Goal: Ask a question: Seek information or help from site administrators or community

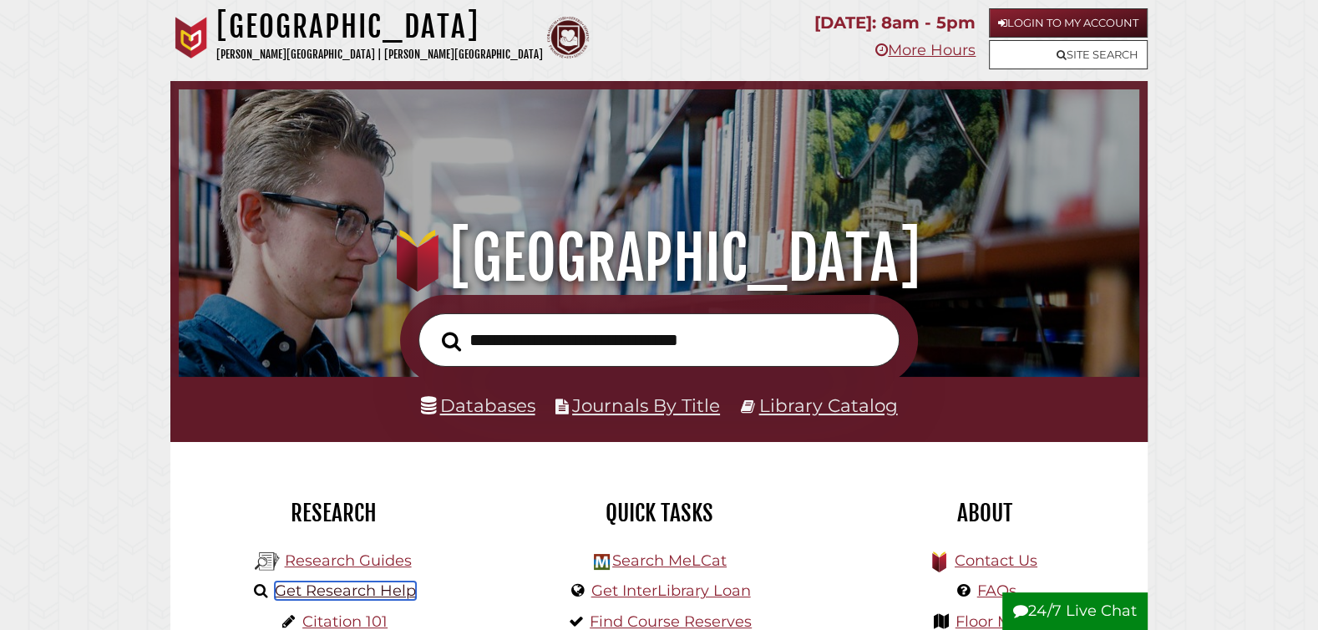
click at [333, 592] on link "Get Research Help" at bounding box center [345, 591] width 141 height 18
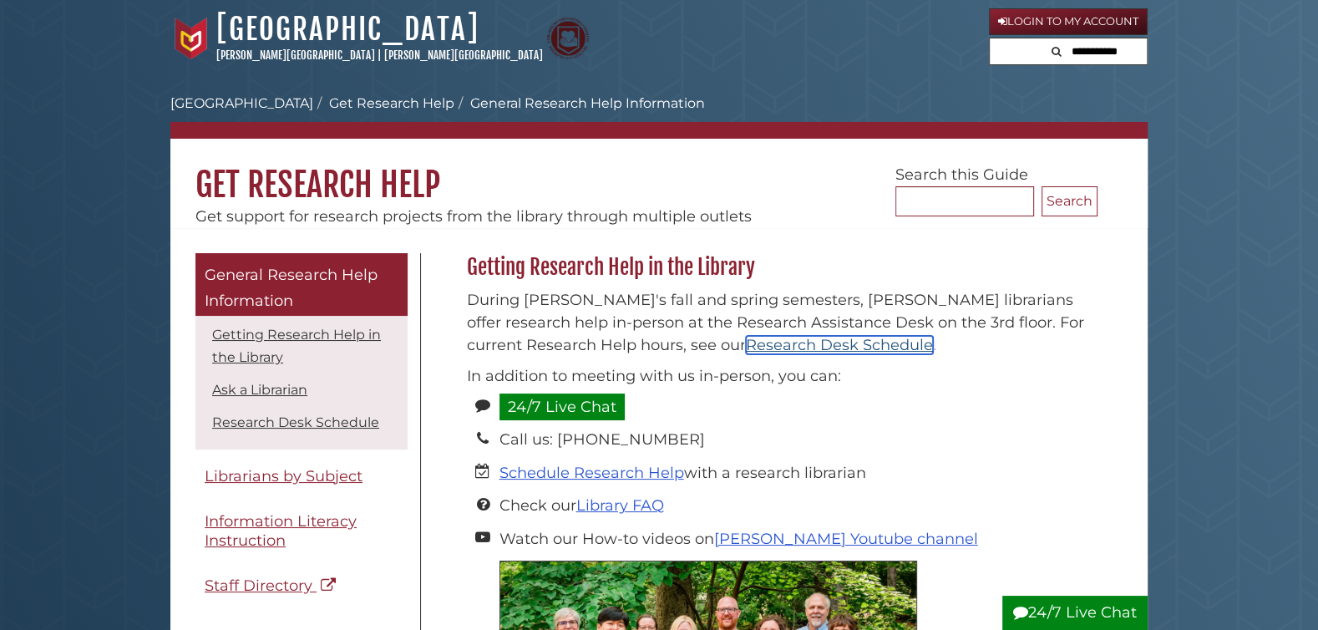
click at [746, 342] on link "Research Desk Schedule" at bounding box center [839, 345] width 187 height 18
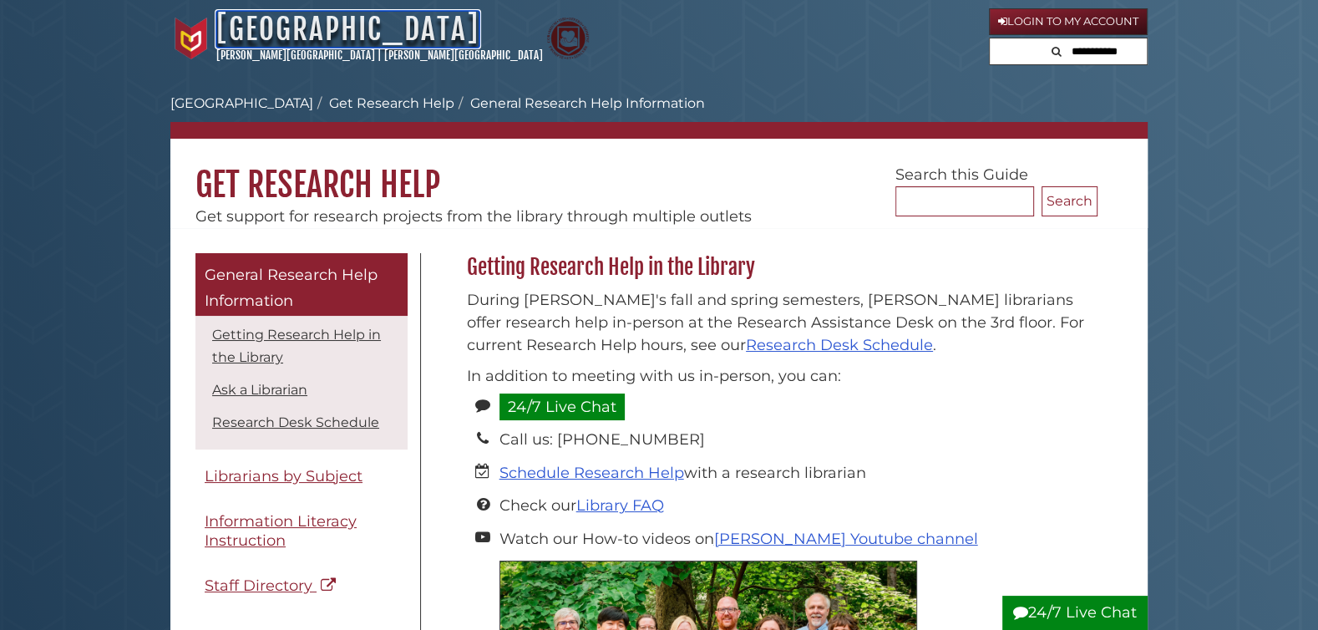
click at [333, 28] on link "[GEOGRAPHIC_DATA]" at bounding box center [347, 29] width 263 height 37
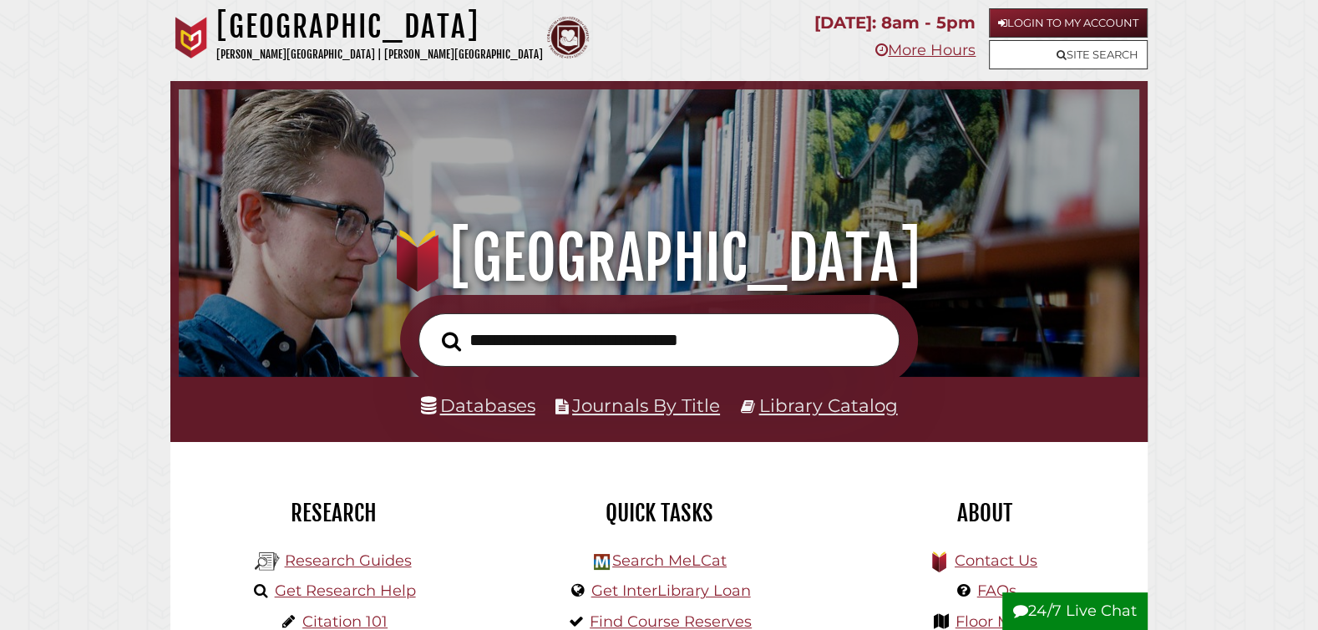
scroll to position [317, 952]
click at [495, 343] on input "text" at bounding box center [659, 340] width 481 height 54
type input "**********"
click at [434, 327] on button "Search" at bounding box center [452, 342] width 36 height 30
